Goal: Participate in discussion: Engage in conversation with other users on a specific topic

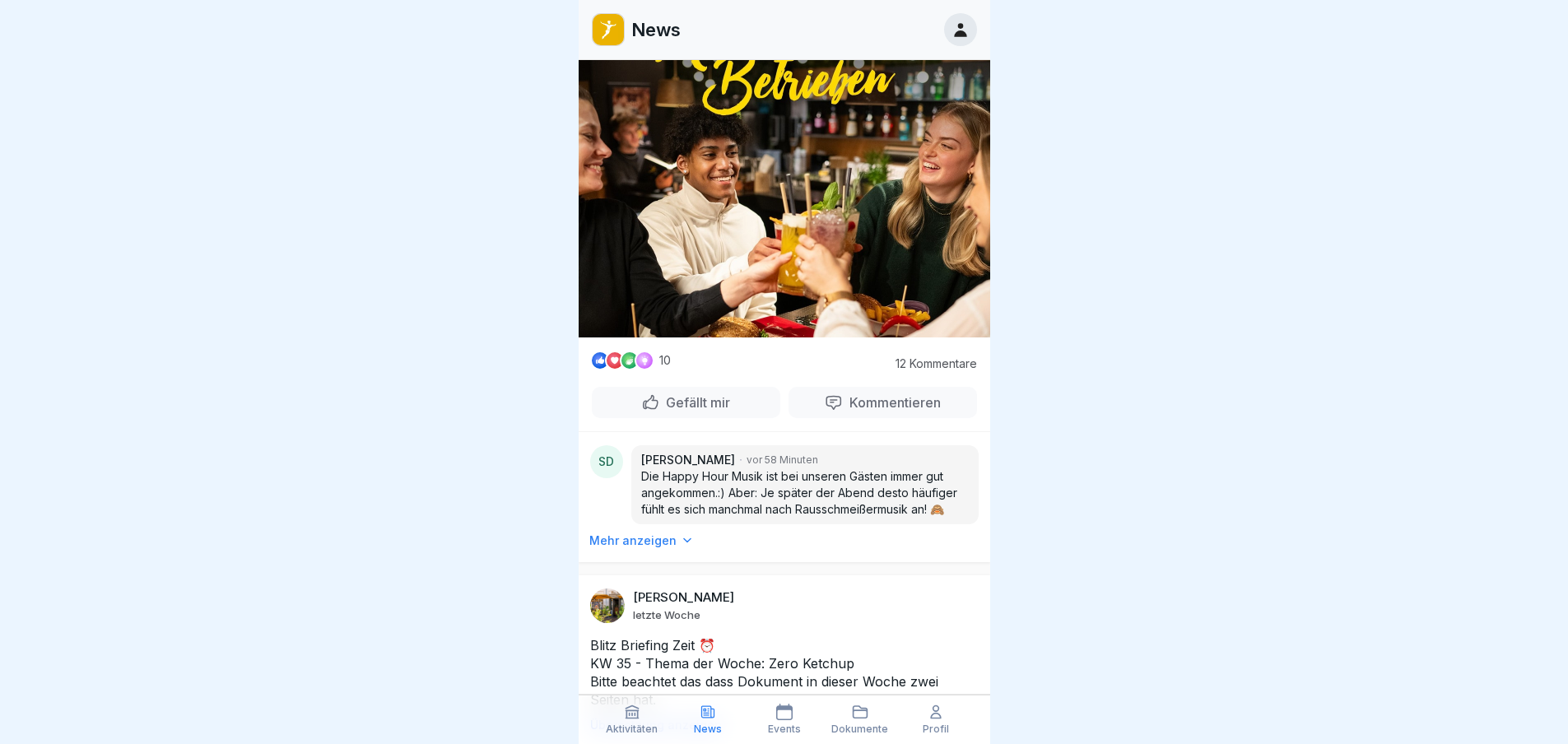
scroll to position [4115, 0]
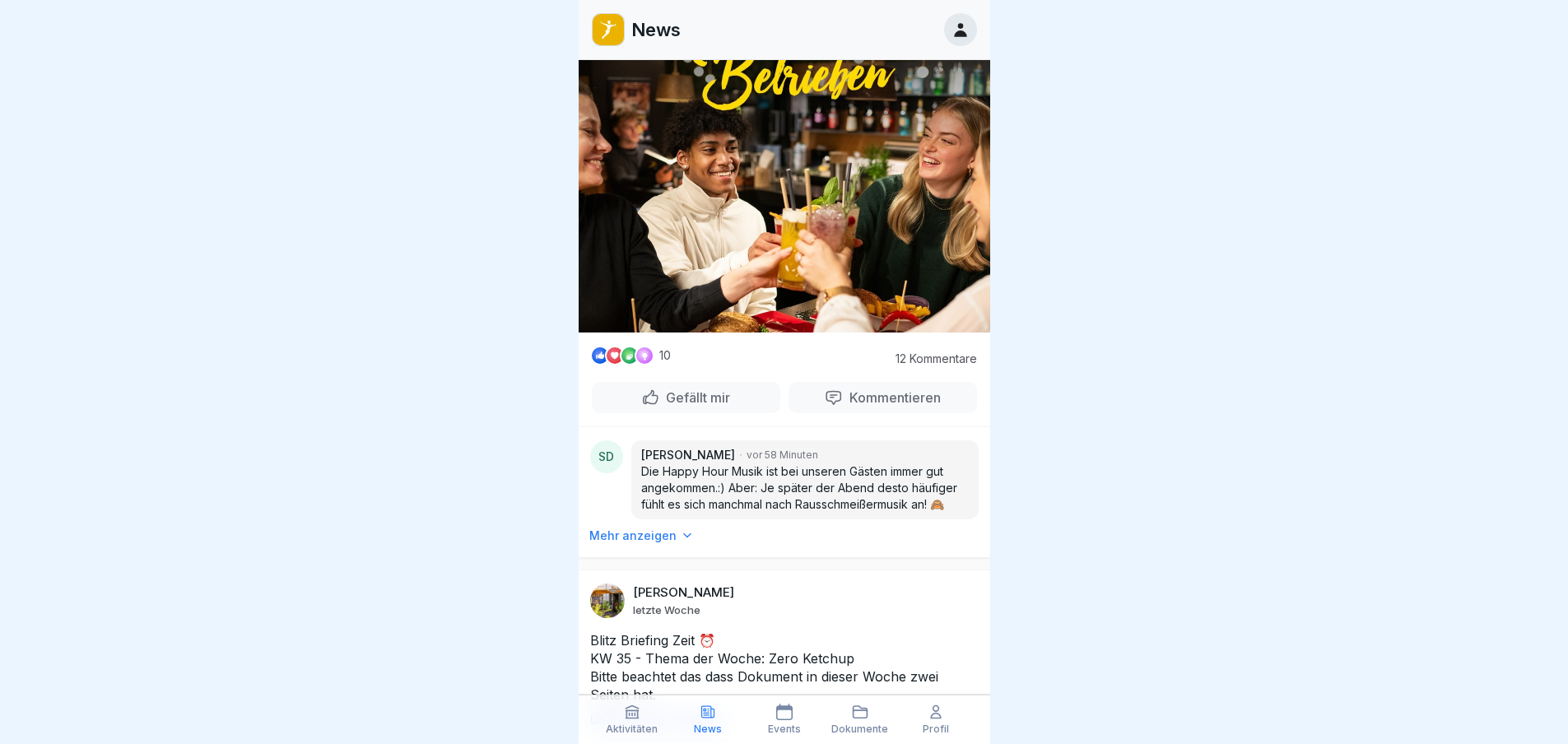
click at [919, 365] on p "12 Kommentare" at bounding box center [932, 358] width 91 height 13
click at [880, 397] on p "Kommentieren" at bounding box center [891, 398] width 98 height 17
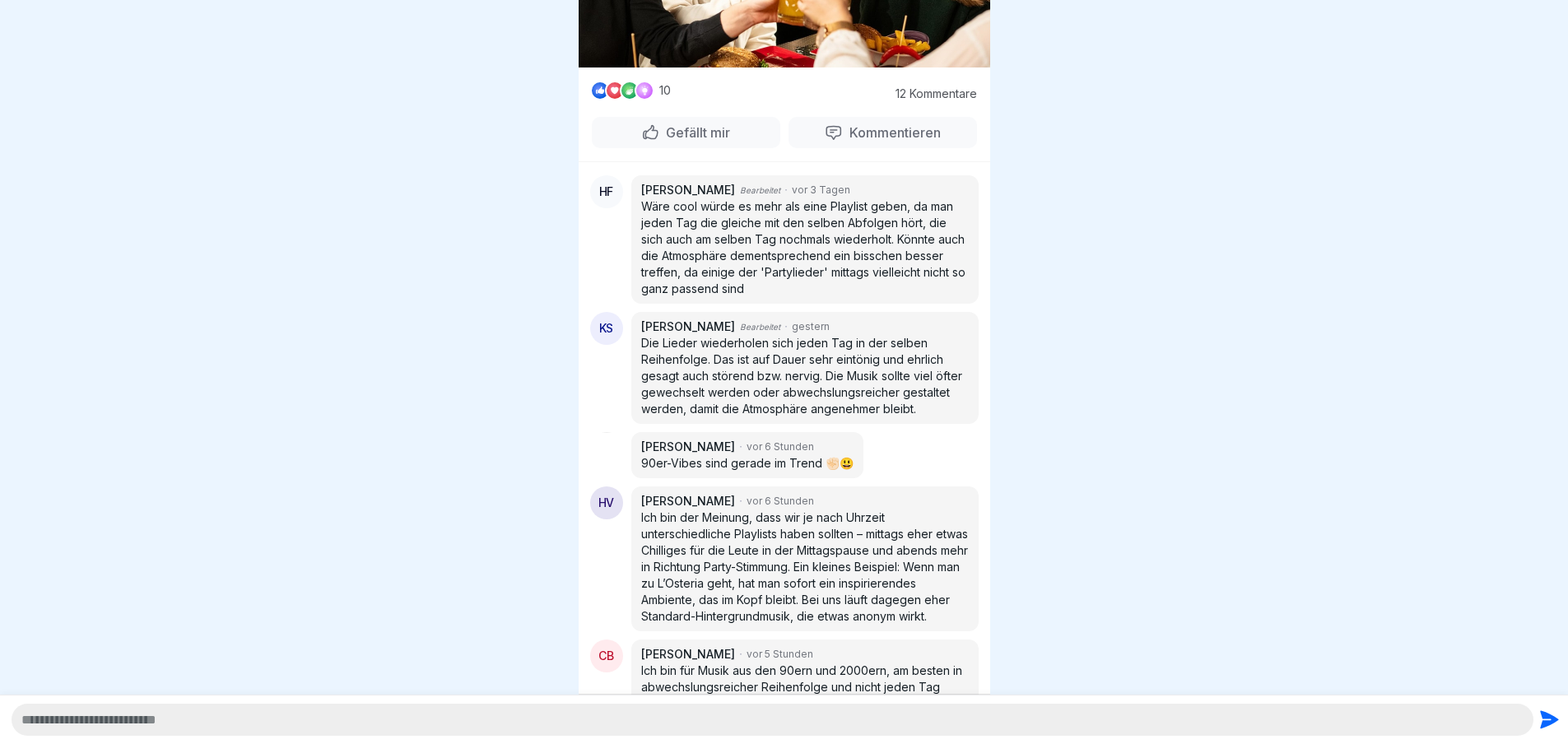
scroll to position [741, 0]
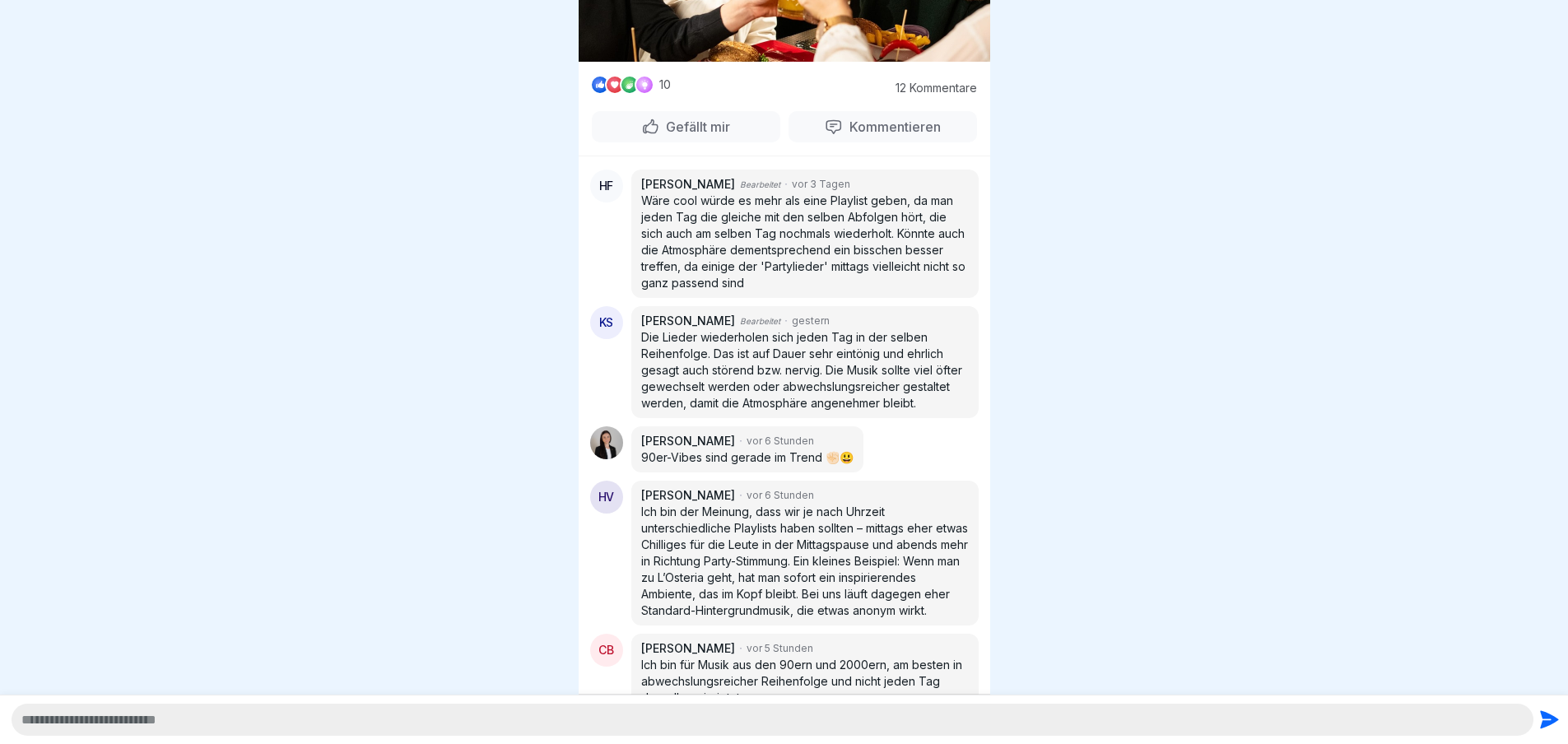
click at [618, 446] on div at bounding box center [606, 442] width 33 height 33
click at [708, 440] on p "[PERSON_NAME]" at bounding box center [688, 441] width 94 height 17
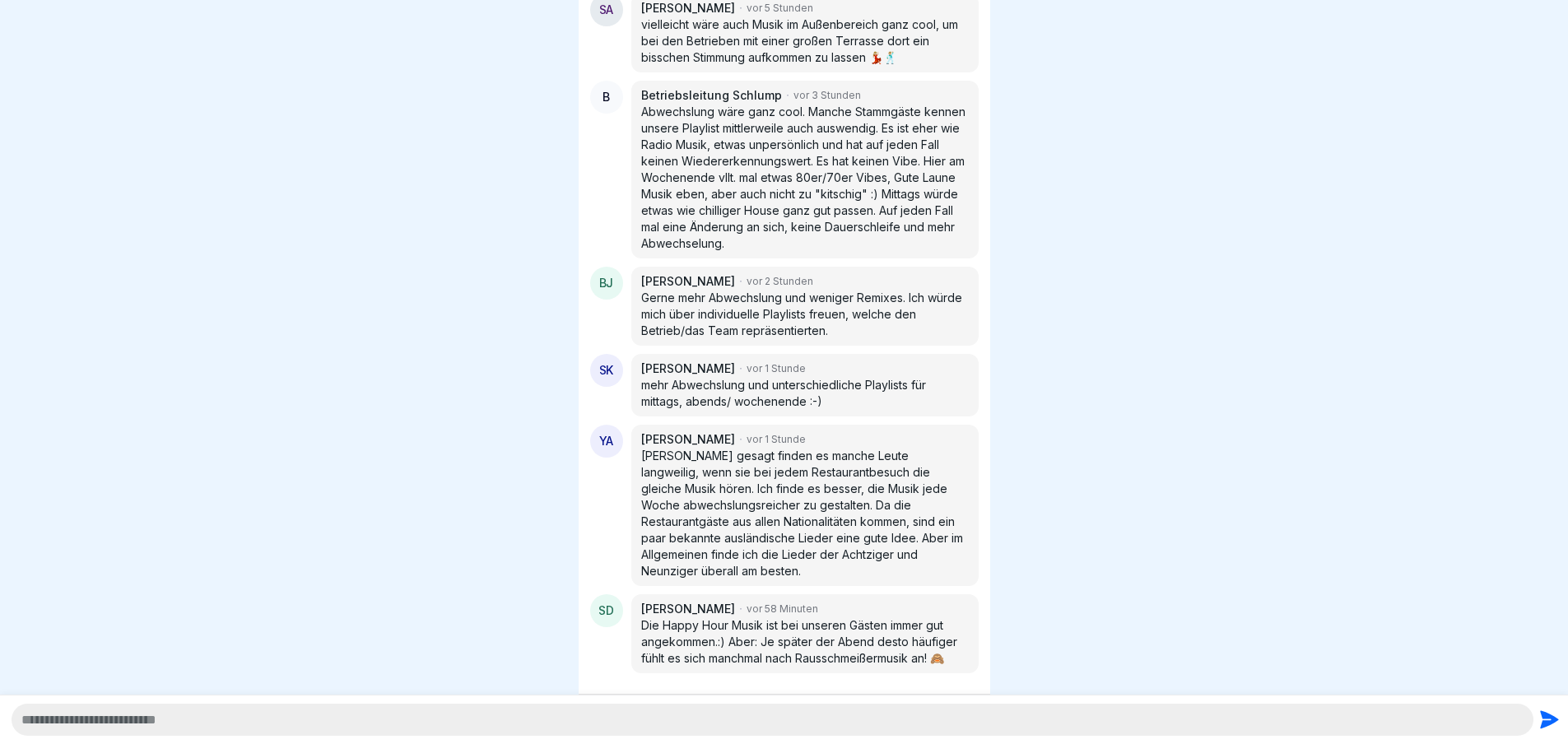
scroll to position [12, 0]
click at [1134, 300] on div at bounding box center [784, 372] width 1568 height 744
click at [379, 129] on div at bounding box center [784, 372] width 1568 height 744
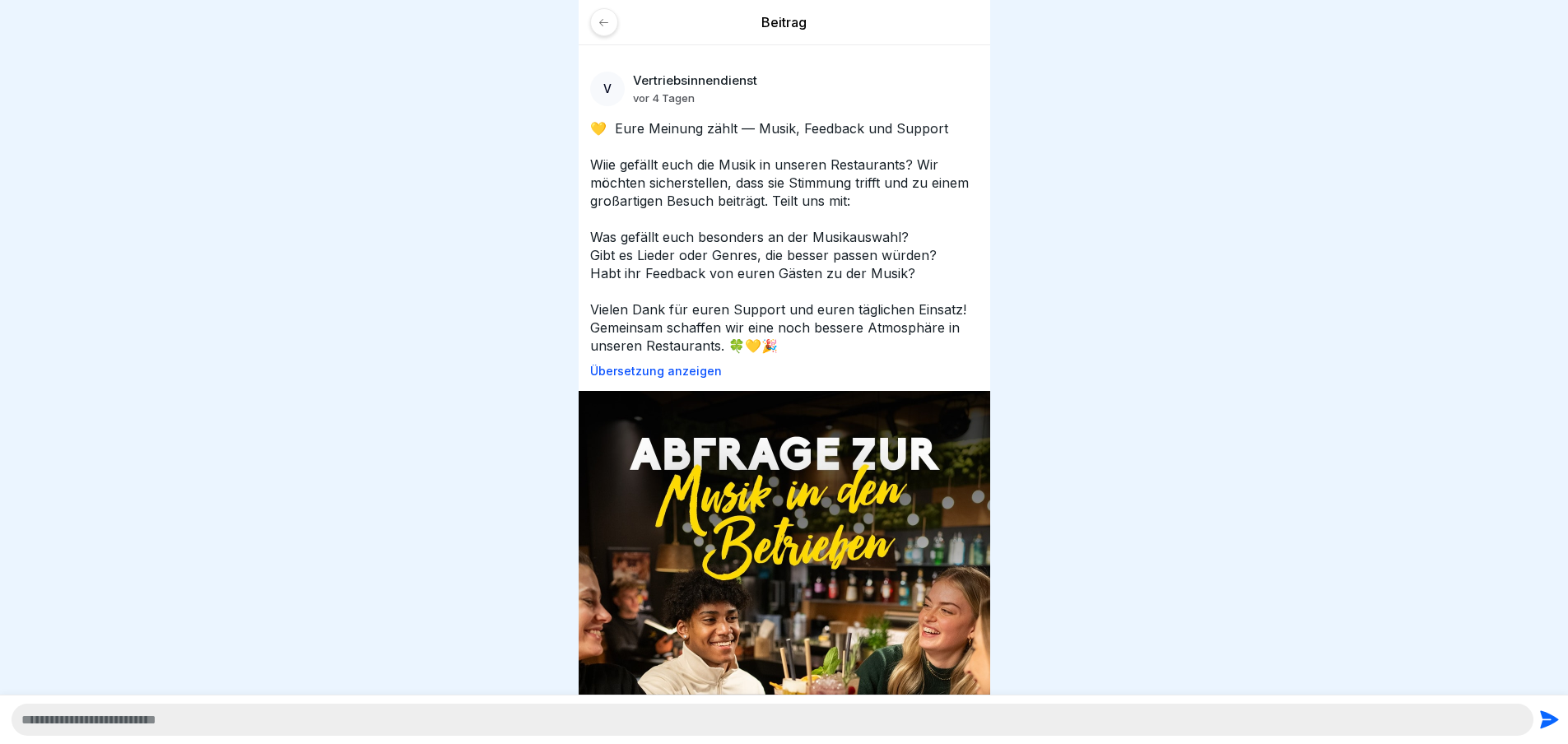
click at [601, 19] on icon at bounding box center [603, 23] width 12 height 12
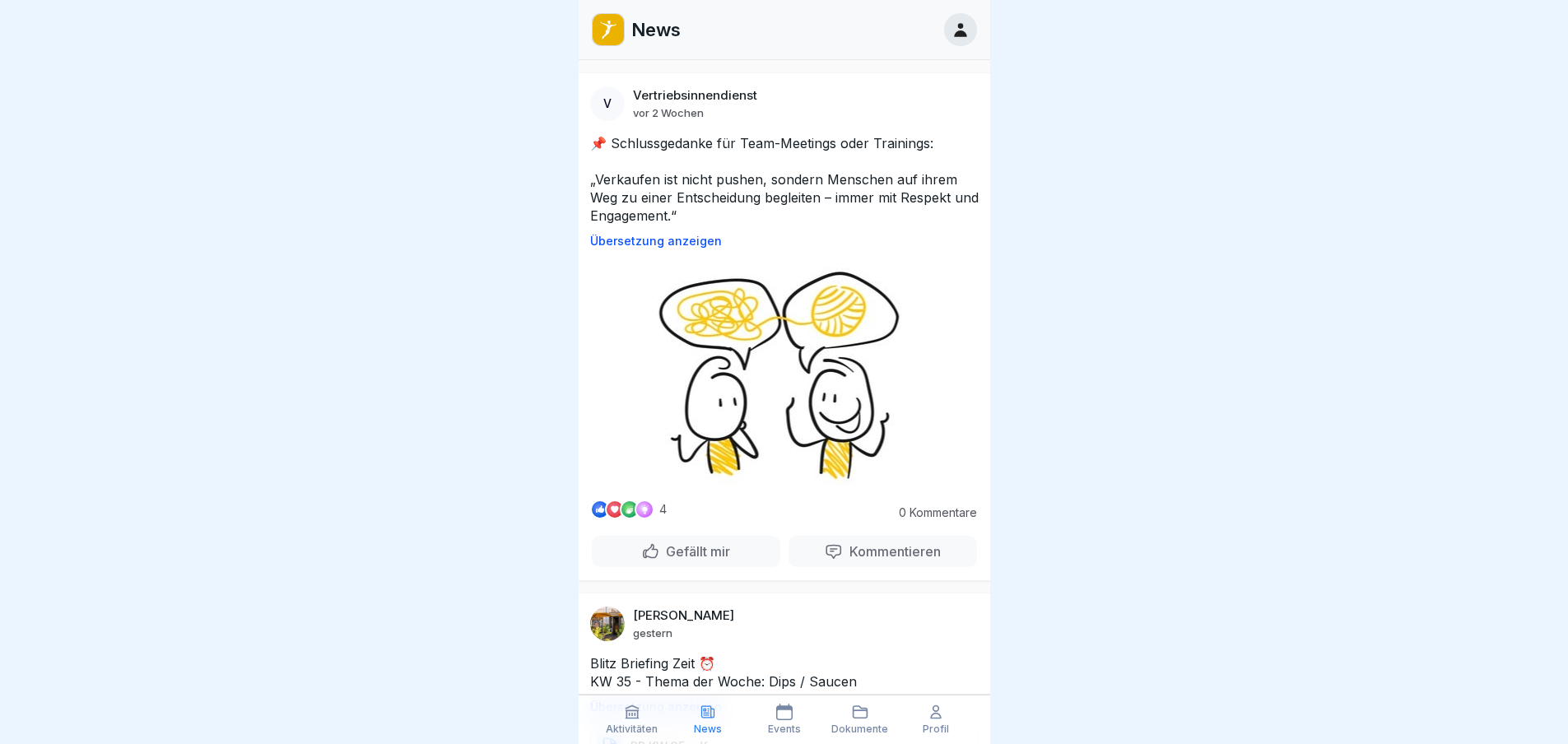
click at [607, 39] on img at bounding box center [608, 29] width 31 height 31
